Goal: Check status: Check status

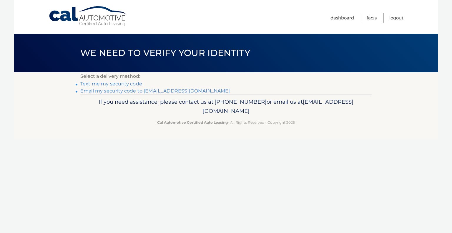
click at [121, 84] on link "Text me my security code" at bounding box center [111, 84] width 62 height 6
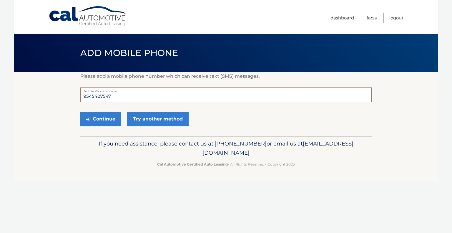
drag, startPoint x: 119, startPoint y: 94, endPoint x: 57, endPoint y: 97, distance: 61.6
click at [57, 97] on section "Please add a mobile phone number which can receive text (SMS) messages. 9545407…" at bounding box center [226, 104] width 424 height 64
type input "9548811113"
click at [104, 118] on button "Continue" at bounding box center [100, 119] width 41 height 15
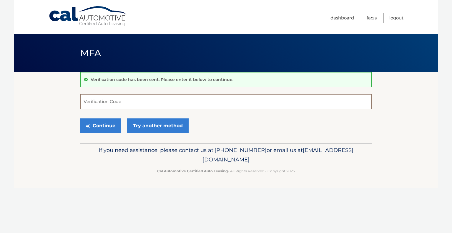
click at [97, 104] on input "Verification Code" at bounding box center [225, 101] width 291 height 15
type input "525945"
click at [80, 118] on button "Continue" at bounding box center [100, 125] width 41 height 15
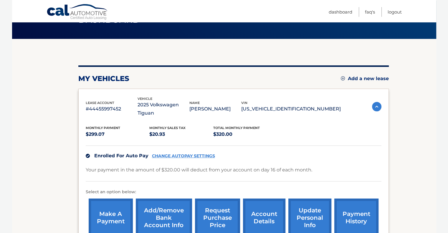
scroll to position [59, 0]
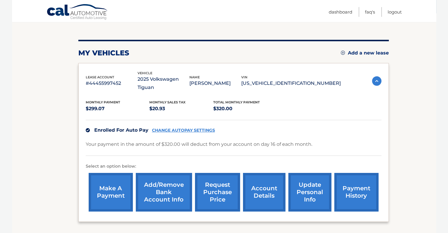
click at [259, 181] on link "account details" at bounding box center [264, 192] width 42 height 39
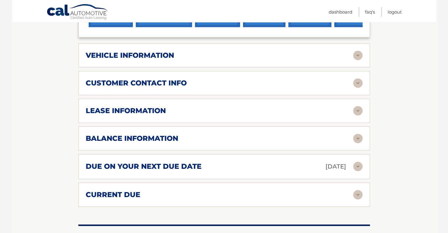
scroll to position [265, 0]
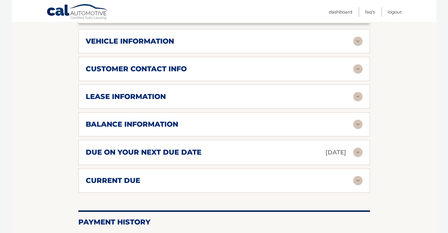
click at [320, 97] on div "lease information" at bounding box center [219, 96] width 267 height 9
